Goal: Transaction & Acquisition: Purchase product/service

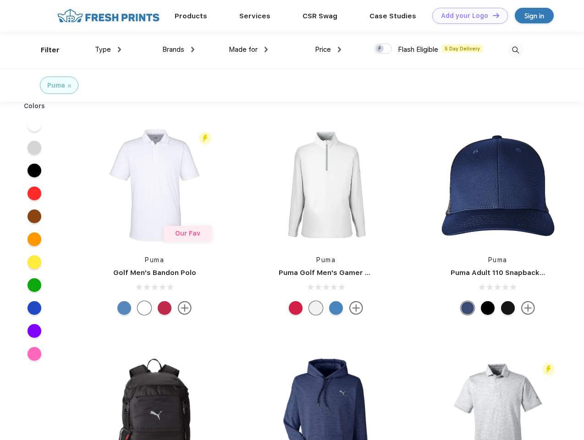
click at [467, 16] on link "Add your Logo Design Tool" at bounding box center [470, 16] width 76 height 16
click at [0, 0] on div "Design Tool" at bounding box center [0, 0] width 0 height 0
click at [492, 15] on link "Add your Logo Design Tool" at bounding box center [470, 16] width 76 height 16
click at [44, 50] on div "Filter" at bounding box center [50, 50] width 19 height 11
click at [108, 50] on span "Type" at bounding box center [103, 49] width 16 height 8
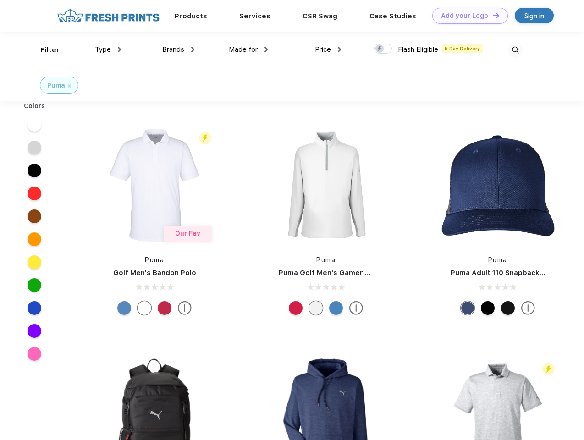
click at [178, 50] on span "Brands" at bounding box center [173, 49] width 22 height 8
click at [248, 50] on span "Made for" at bounding box center [243, 49] width 29 height 8
click at [328, 50] on span "Price" at bounding box center [323, 49] width 16 height 8
click at [383, 49] on div at bounding box center [383, 49] width 18 height 10
click at [380, 49] on input "checkbox" at bounding box center [377, 46] width 6 height 6
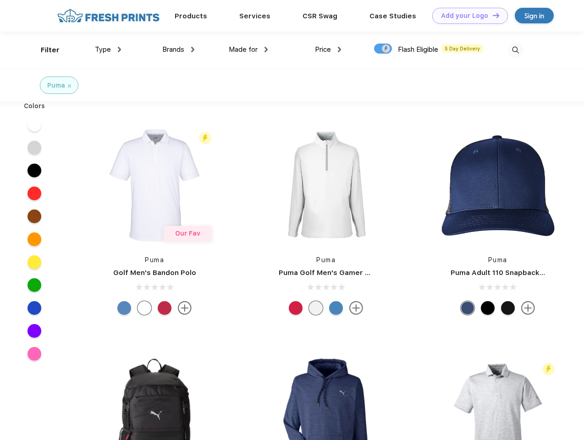
click at [515, 50] on img at bounding box center [515, 50] width 15 height 15
